Goal: Task Accomplishment & Management: Use online tool/utility

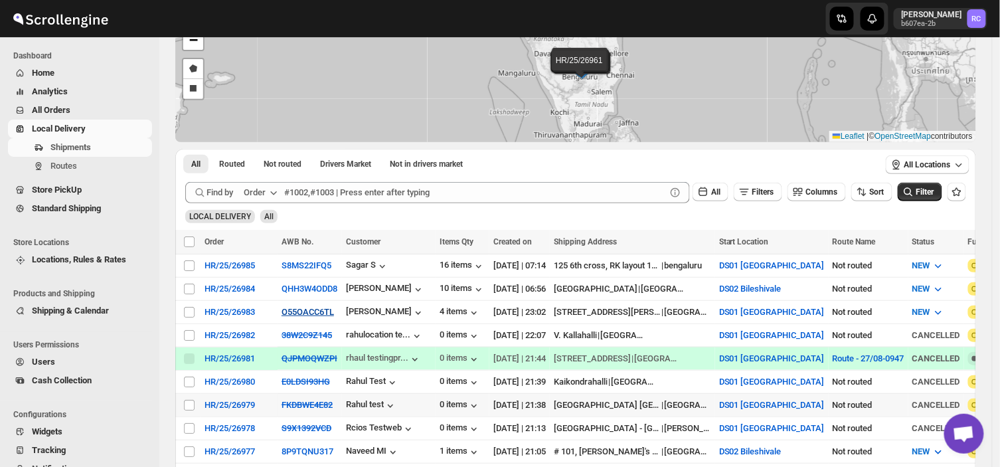
scroll to position [96, 0]
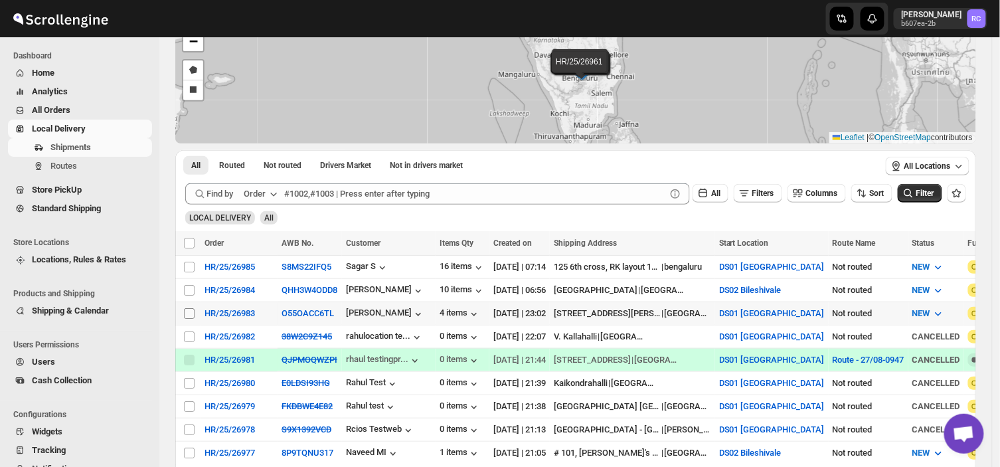
click at [187, 309] on input "Select shipment" at bounding box center [189, 313] width 11 height 11
checkbox input "true"
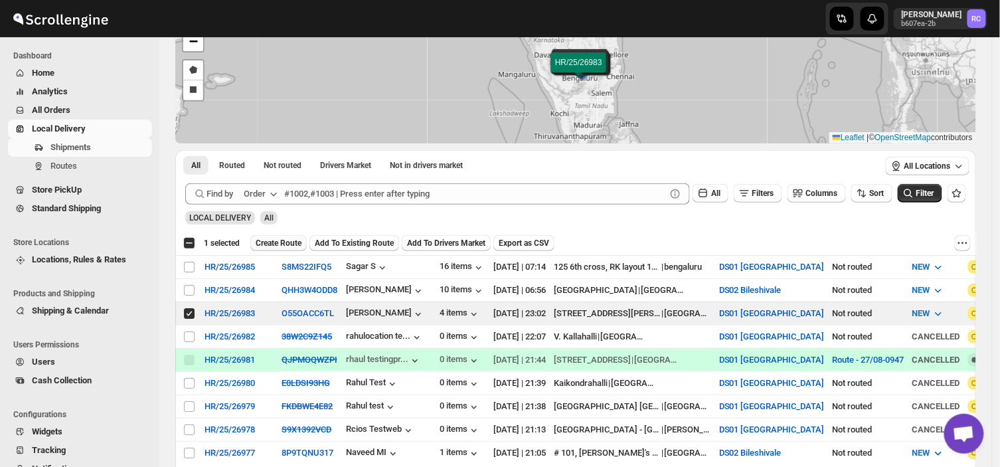
click at [283, 239] on span "Create Route" at bounding box center [279, 243] width 46 height 11
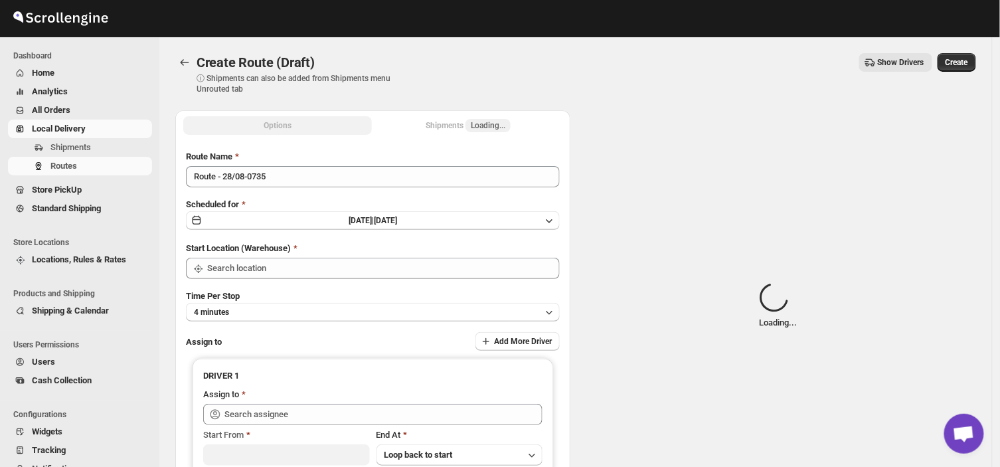
type input "DS01 [GEOGRAPHIC_DATA]"
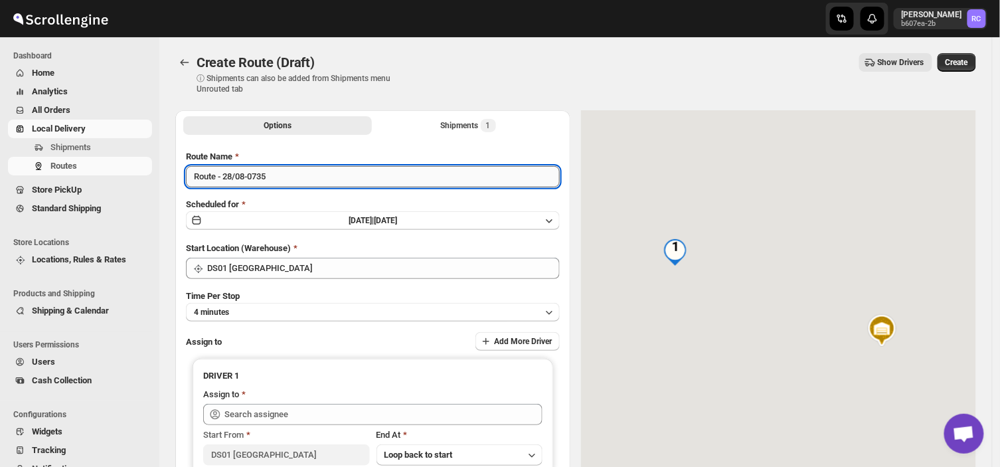
click at [277, 174] on input "Route - 28/08-0735" at bounding box center [373, 176] width 374 height 21
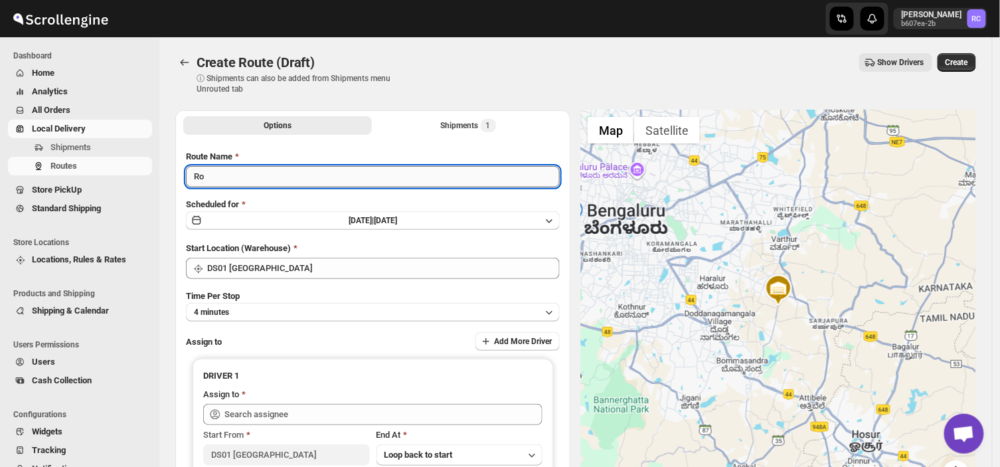
type input "R"
type input "Order no 26983"
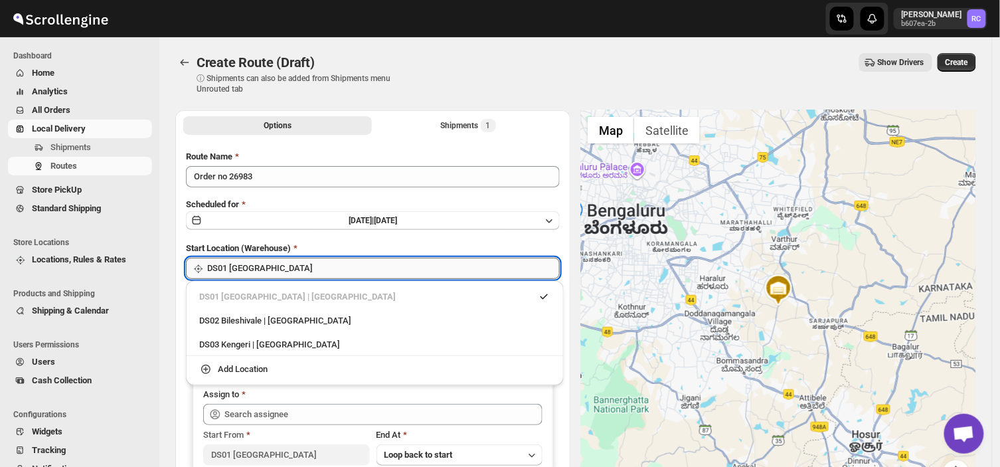
click at [266, 267] on input "DS01 [GEOGRAPHIC_DATA]" at bounding box center [383, 268] width 353 height 21
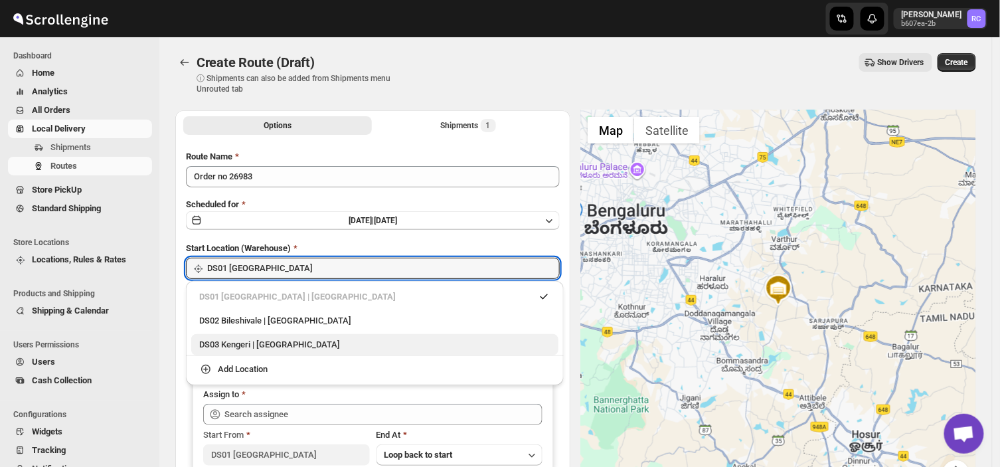
click at [240, 350] on div "DS03 Kengeri | [GEOGRAPHIC_DATA]" at bounding box center [374, 344] width 351 height 13
type input "DS03 Kengeri"
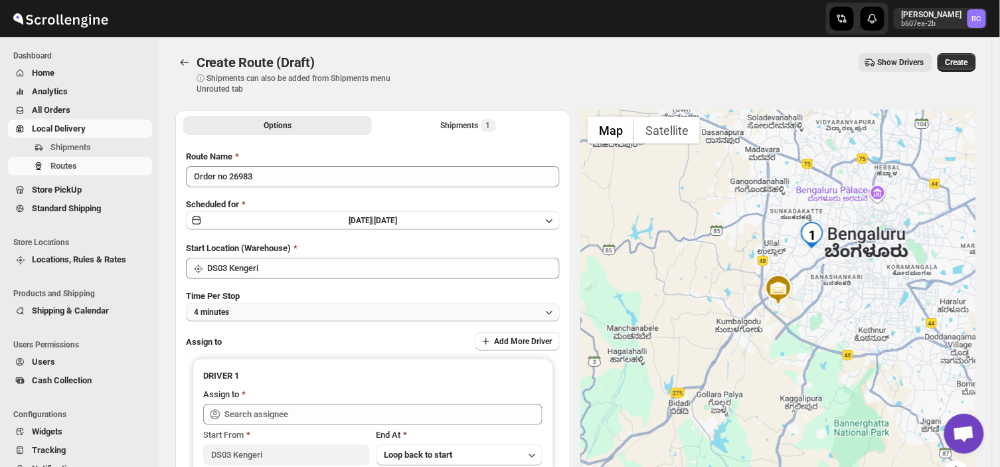
click at [257, 310] on button "4 minutes" at bounding box center [373, 312] width 374 height 19
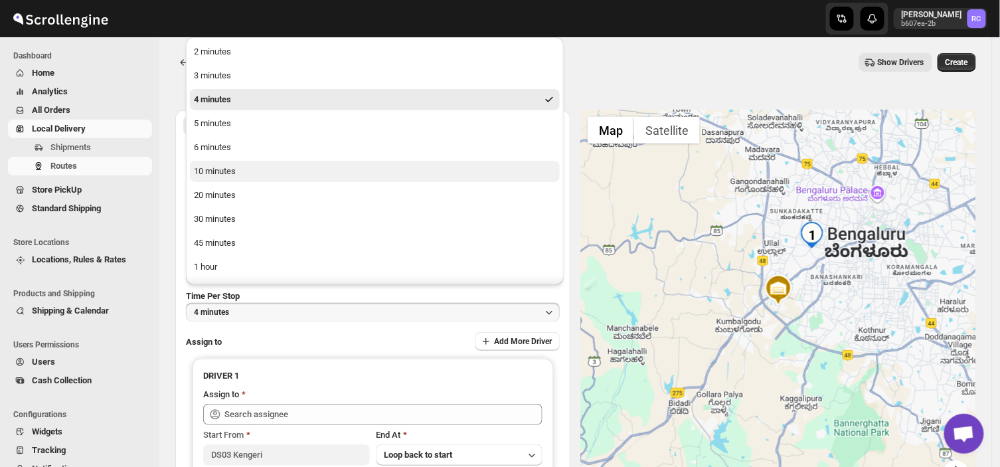
click at [230, 174] on div "10 minutes" at bounding box center [215, 171] width 42 height 13
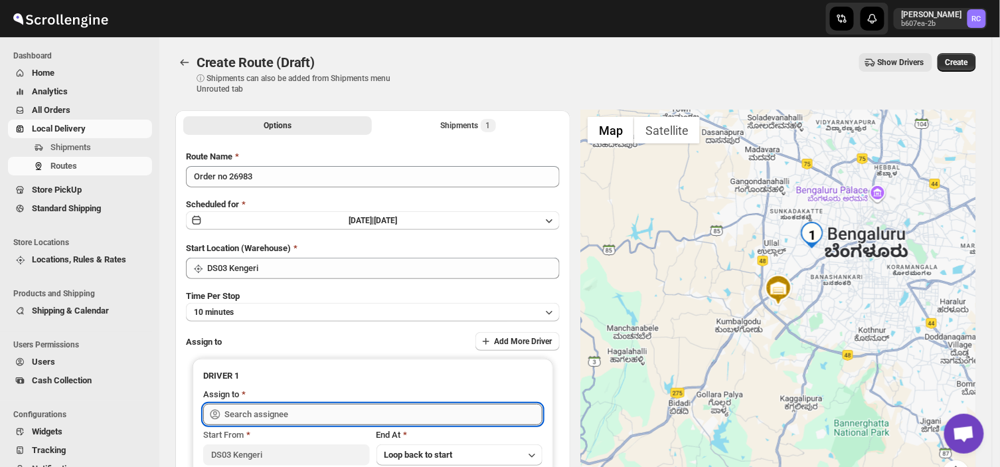
click at [307, 412] on input "text" at bounding box center [383, 414] width 318 height 21
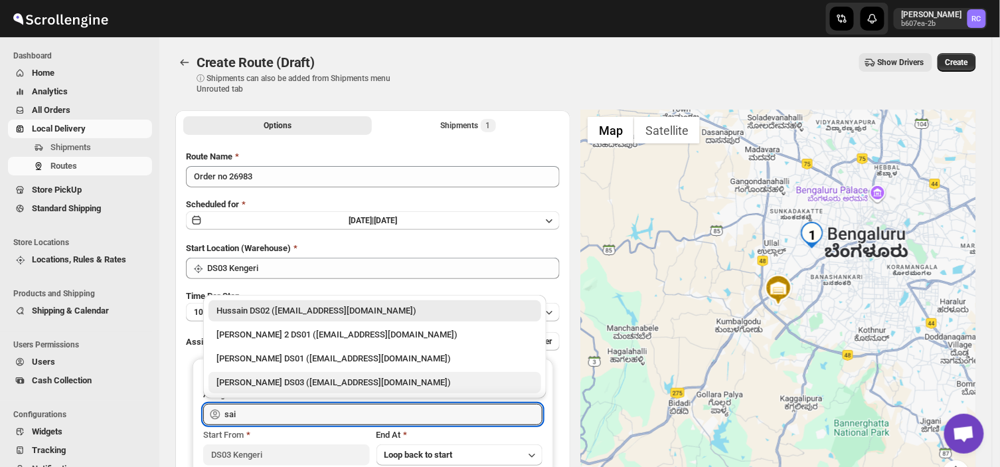
click at [273, 383] on div "[PERSON_NAME] DS03 ([EMAIL_ADDRESS][DOMAIN_NAME])" at bounding box center [375, 382] width 317 height 13
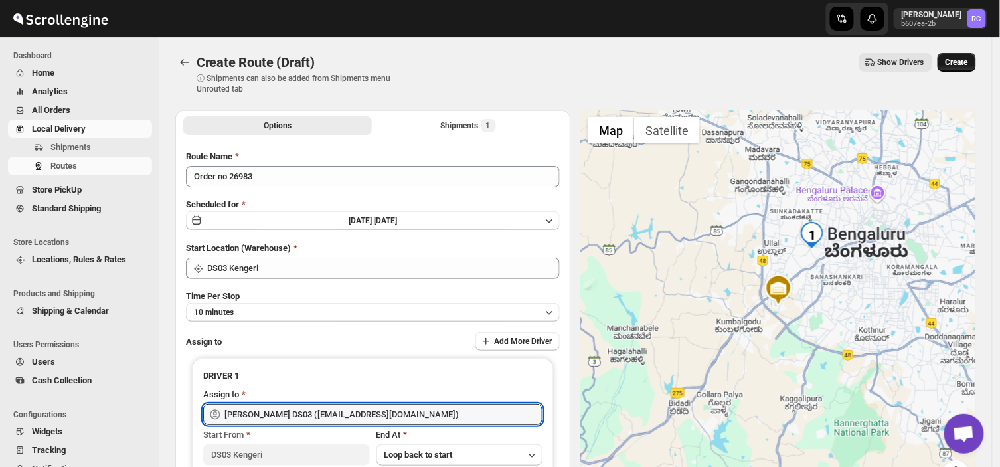
type input "[PERSON_NAME] DS03 ([EMAIL_ADDRESS][DOMAIN_NAME])"
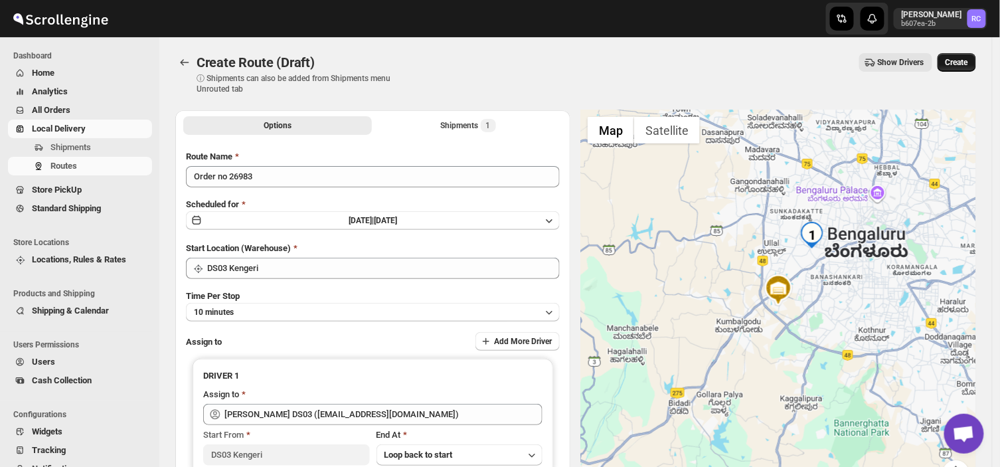
click at [965, 62] on span "Create" at bounding box center [957, 62] width 23 height 11
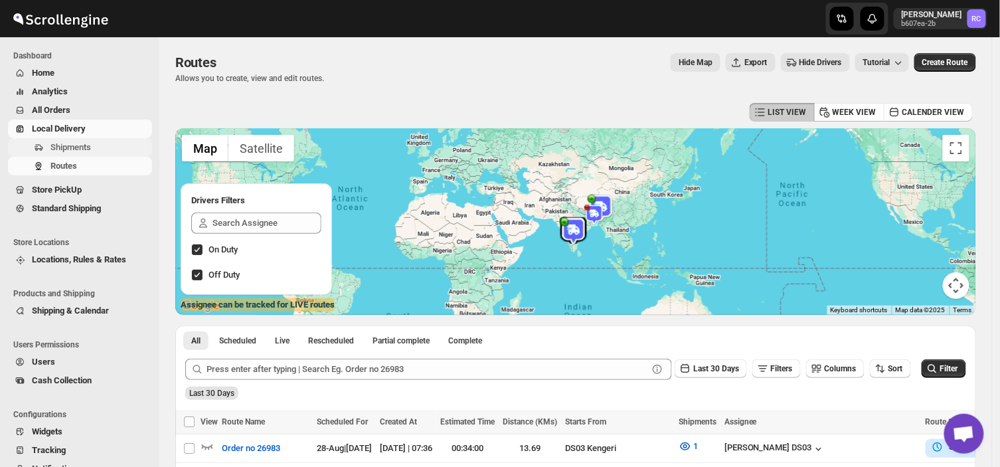
click at [70, 145] on span "Shipments" at bounding box center [70, 147] width 41 height 10
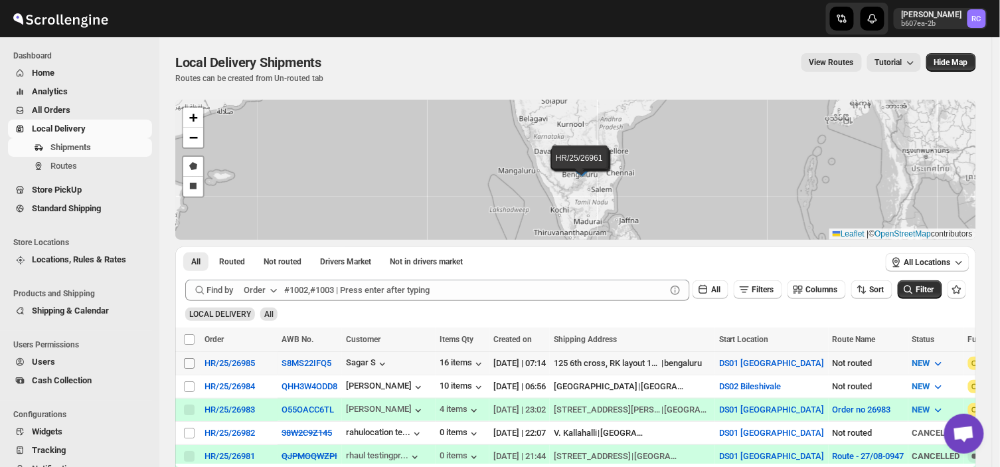
click at [189, 362] on input "Select shipment" at bounding box center [189, 363] width 11 height 11
checkbox input "true"
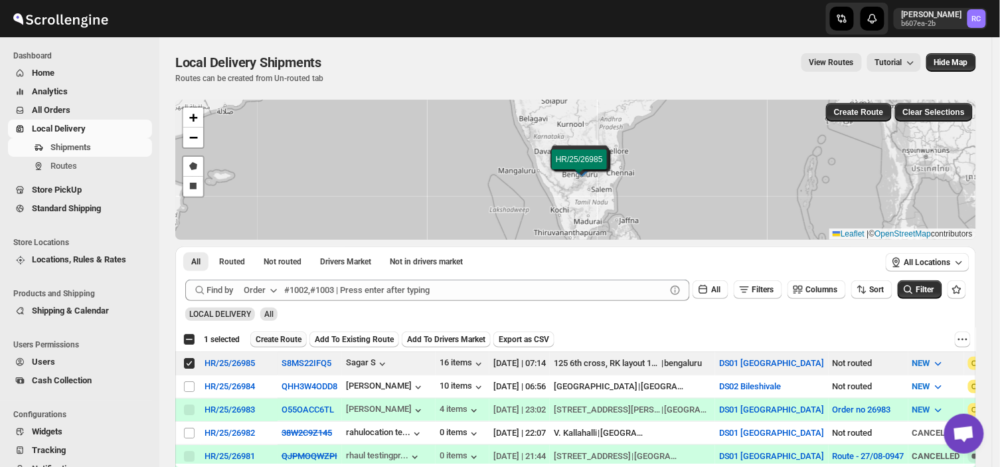
click at [267, 339] on span "Create Route" at bounding box center [279, 339] width 46 height 11
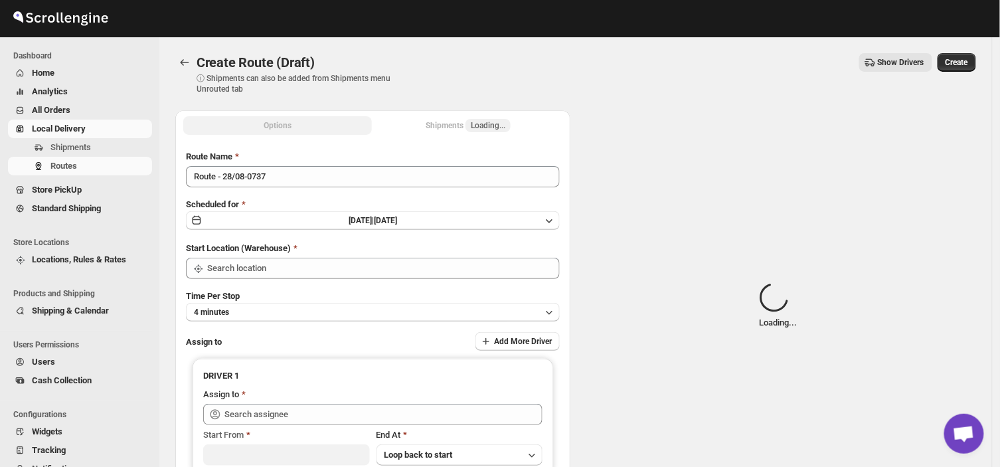
type input "DS01 [GEOGRAPHIC_DATA]"
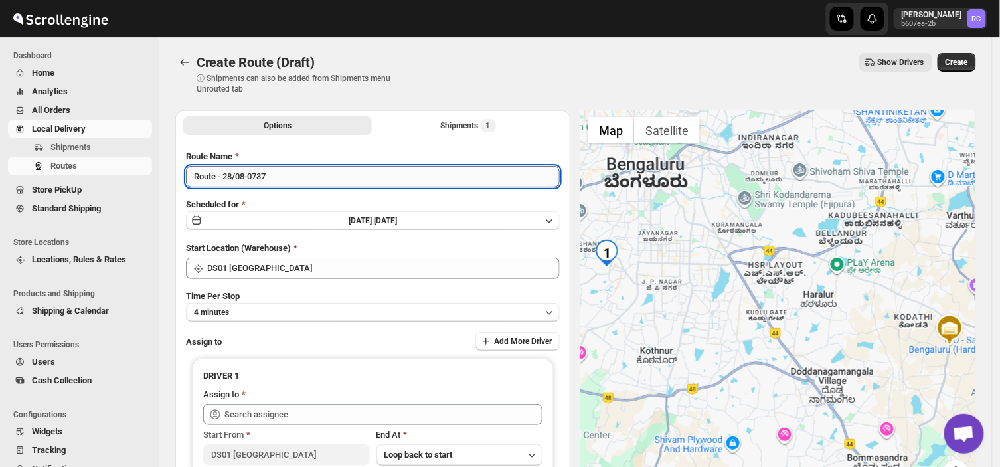
click at [273, 174] on input "Route - 28/08-0737" at bounding box center [373, 176] width 374 height 21
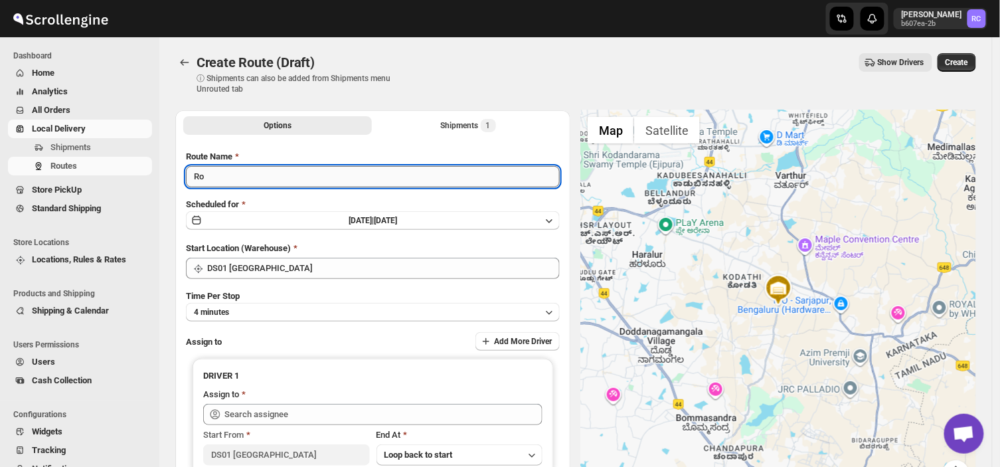
type input "R"
type input "Order no 26985"
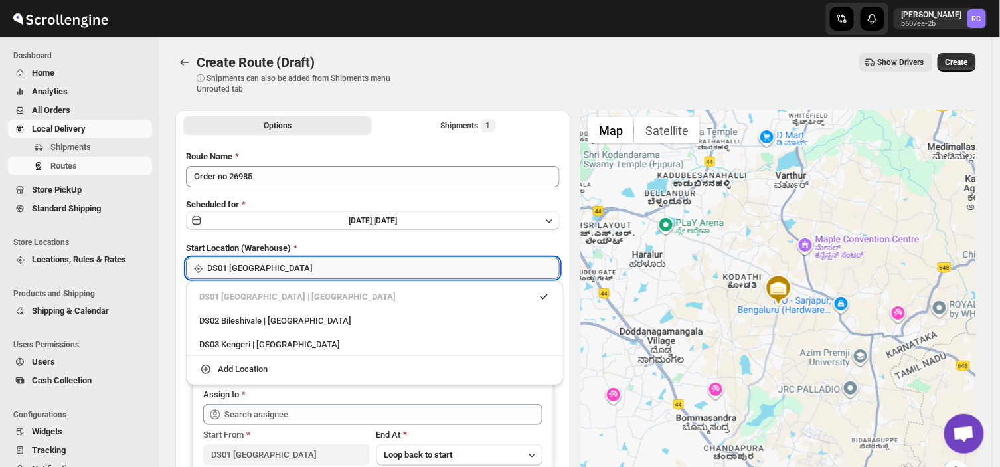
click at [276, 270] on input "DS01 [GEOGRAPHIC_DATA]" at bounding box center [383, 268] width 353 height 21
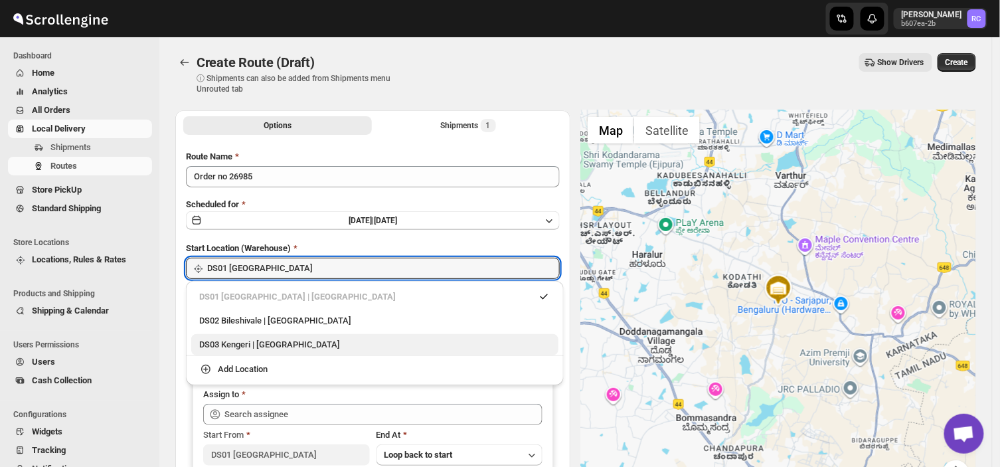
click at [215, 346] on div "DS03 Kengeri | [GEOGRAPHIC_DATA]" at bounding box center [374, 344] width 351 height 13
type input "DS03 Kengeri"
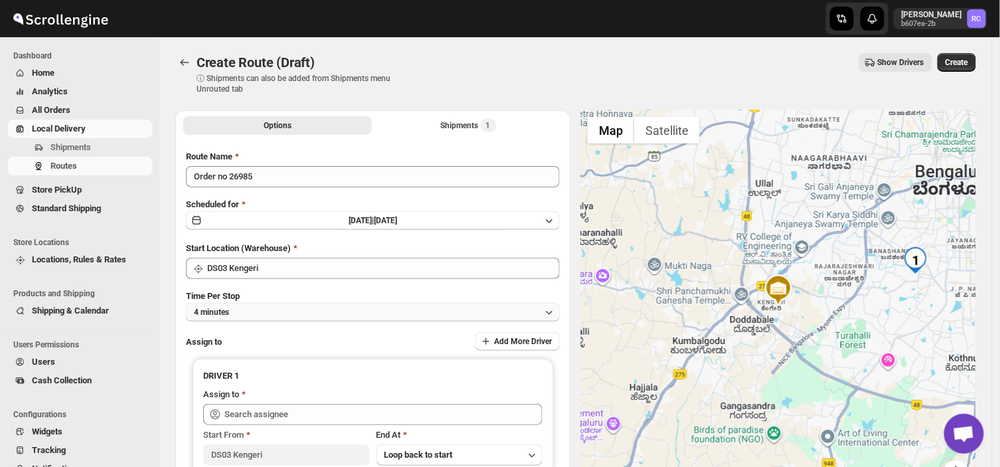
click at [275, 312] on button "4 minutes" at bounding box center [373, 312] width 374 height 19
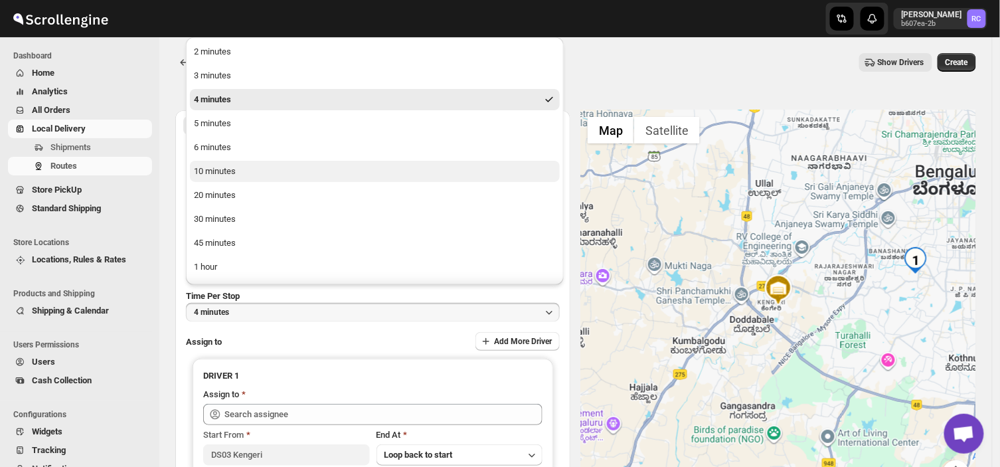
click at [226, 173] on div "10 minutes" at bounding box center [215, 171] width 42 height 13
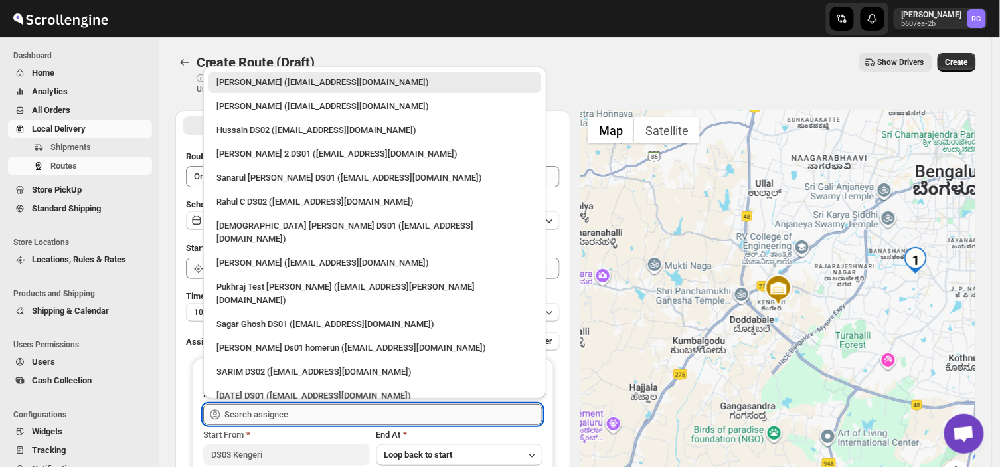
click at [292, 417] on input "text" at bounding box center [383, 414] width 318 height 21
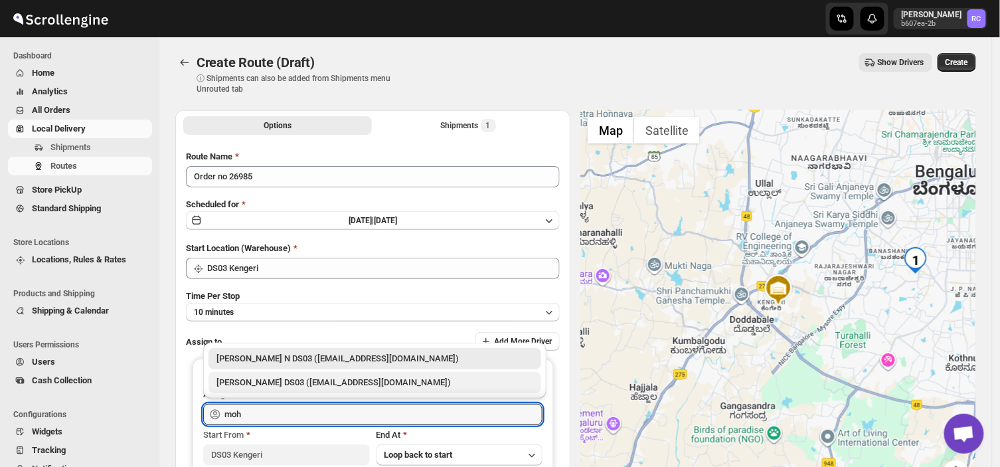
click at [280, 379] on div "[PERSON_NAME] DS03 ([EMAIL_ADDRESS][DOMAIN_NAME])" at bounding box center [375, 382] width 317 height 13
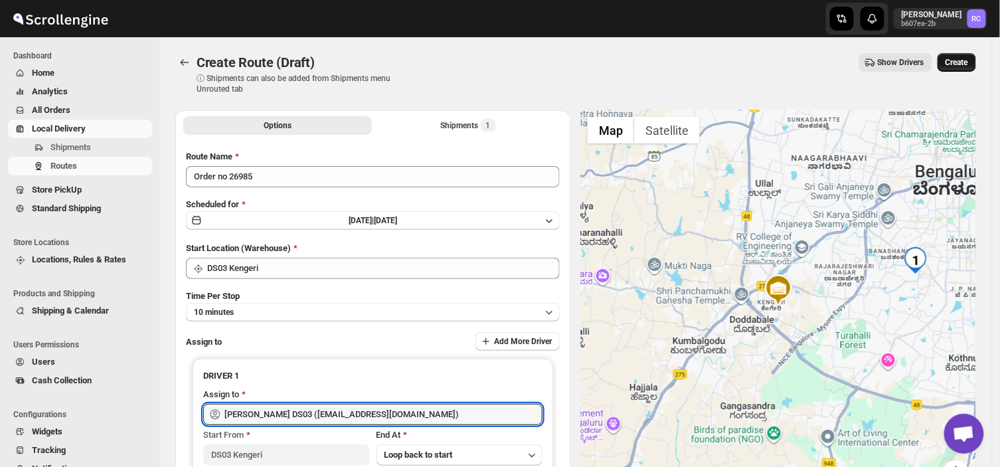
type input "[PERSON_NAME] DS03 ([EMAIL_ADDRESS][DOMAIN_NAME])"
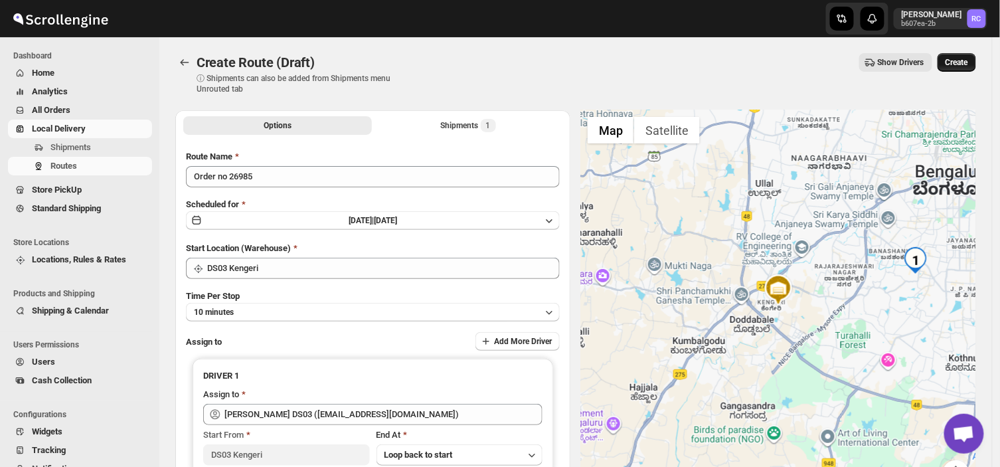
click at [968, 58] on span "Create" at bounding box center [957, 62] width 23 height 11
